Goal: Information Seeking & Learning: Learn about a topic

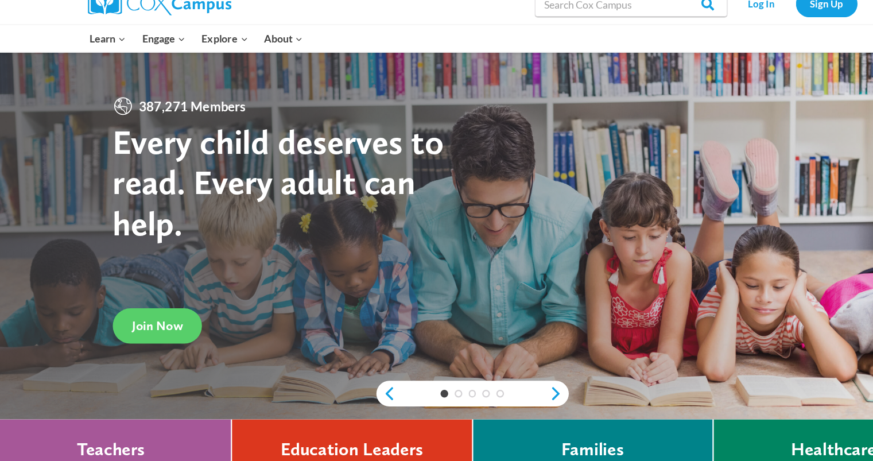
click at [598, 56] on div at bounding box center [663, 67] width 247 height 24
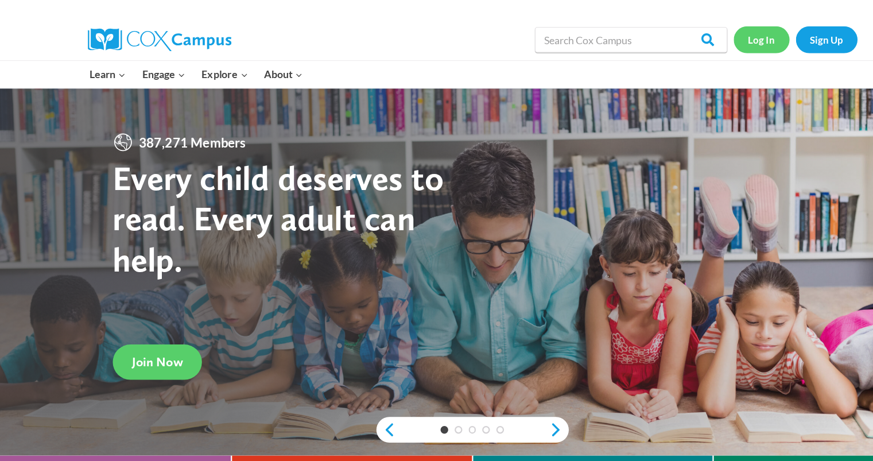
click at [702, 47] on link "Log In" at bounding box center [696, 36] width 50 height 24
click at [704, 44] on link "Log In" at bounding box center [696, 36] width 50 height 24
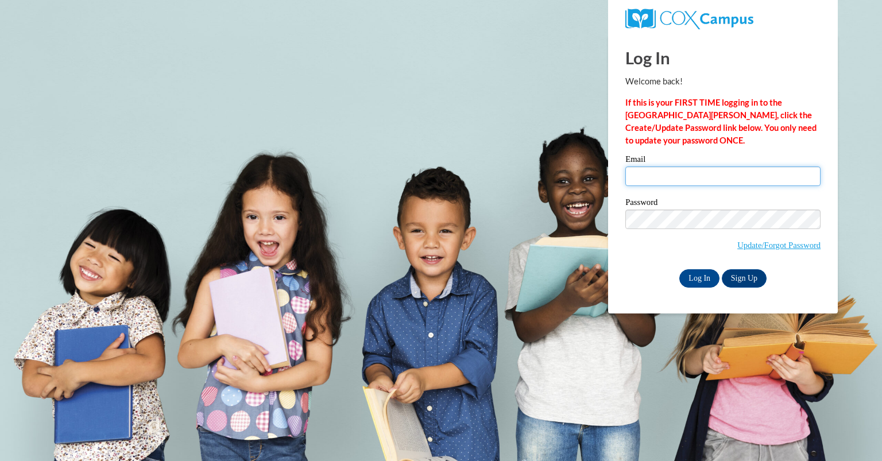
click at [695, 183] on input "Email" at bounding box center [722, 176] width 195 height 20
type input "akoslicetunes@gmail.com"
click at [711, 277] on input "Log In" at bounding box center [699, 278] width 40 height 18
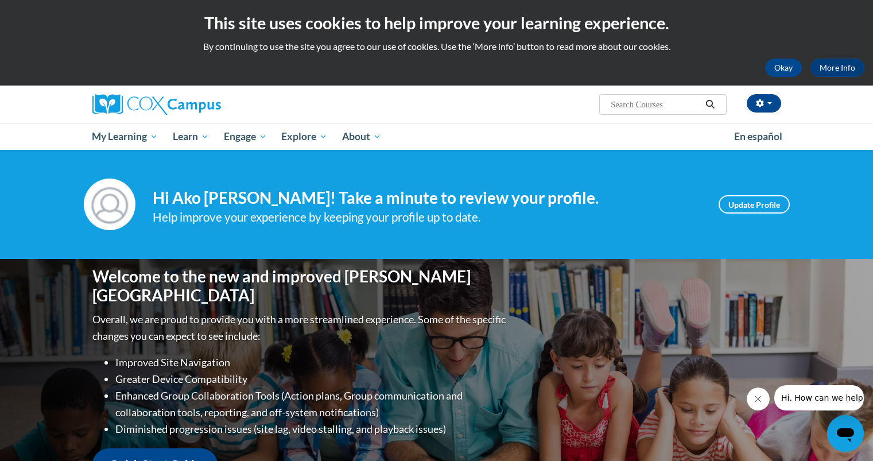
click at [664, 104] on input "Search..." at bounding box center [656, 105] width 92 height 14
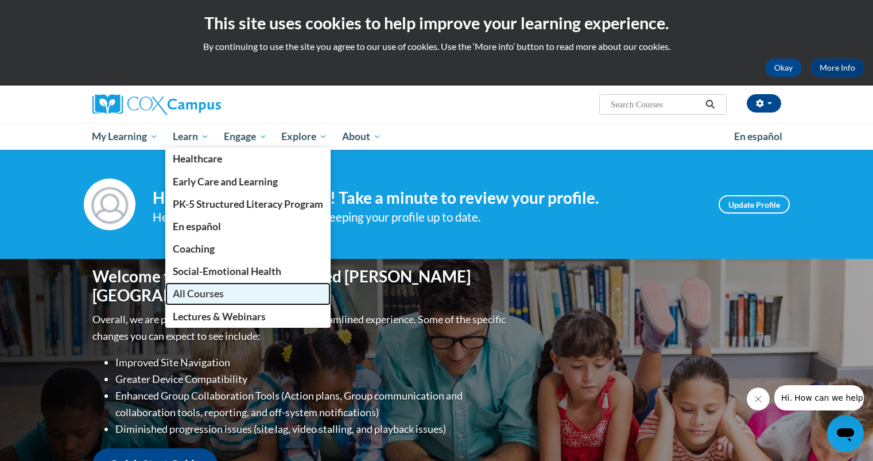
click at [203, 287] on link "All Courses" at bounding box center [247, 293] width 165 height 22
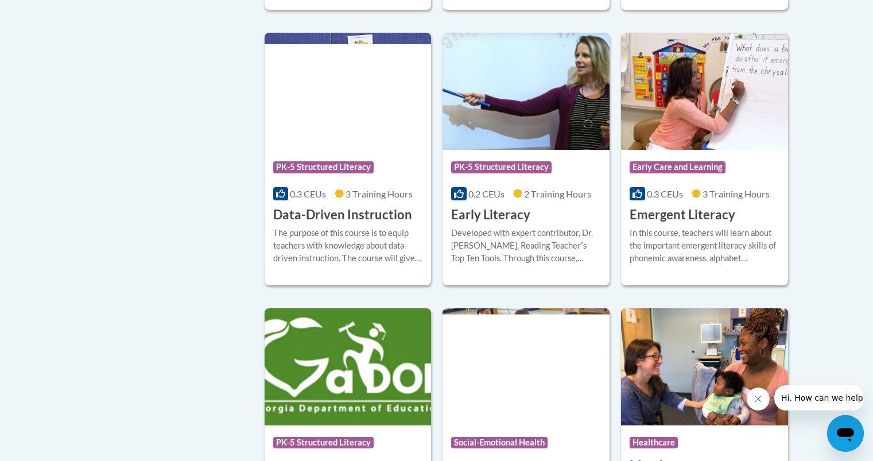
scroll to position [1241, 0]
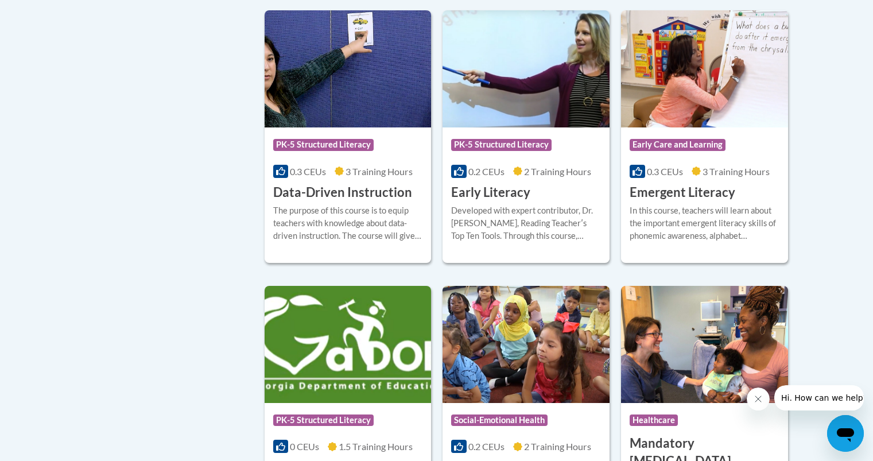
click at [259, 268] on div "«« « 1-25 » »» 46 Activities CEUs Course Category: Early Care and Learning 0.4 …" at bounding box center [527, 421] width 543 height 2806
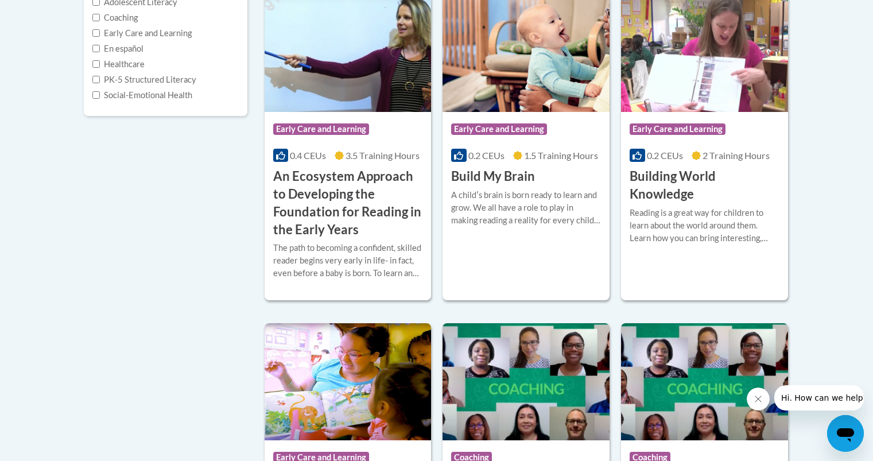
scroll to position [313, 0]
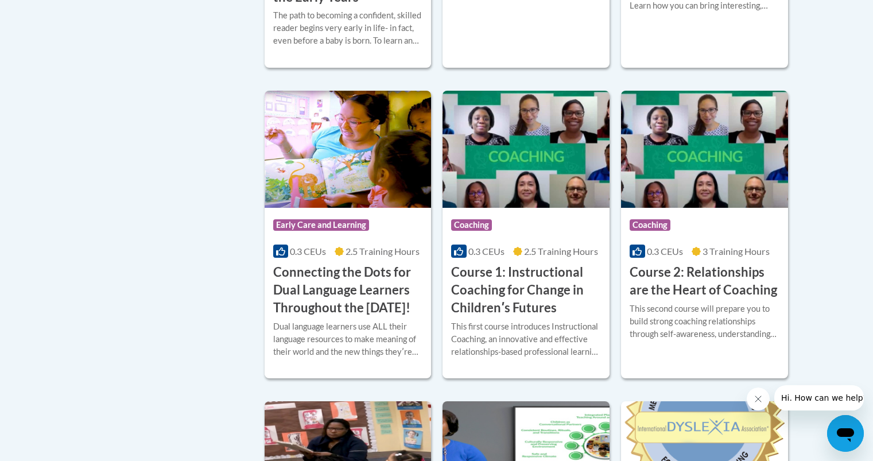
scroll to position [575, 0]
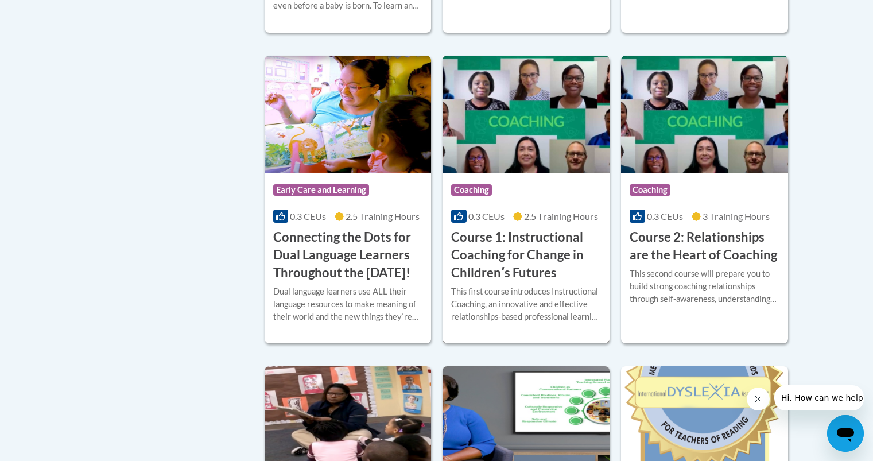
click at [531, 237] on h3 "Course 1: Instructional Coaching for Change in Childrenʹs Futures" at bounding box center [526, 255] width 150 height 53
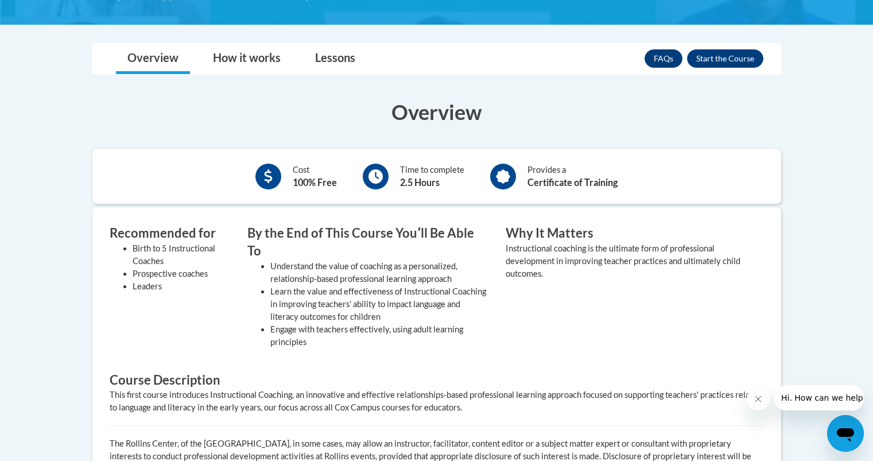
scroll to position [308, 0]
